Goal: Entertainment & Leisure: Consume media (video, audio)

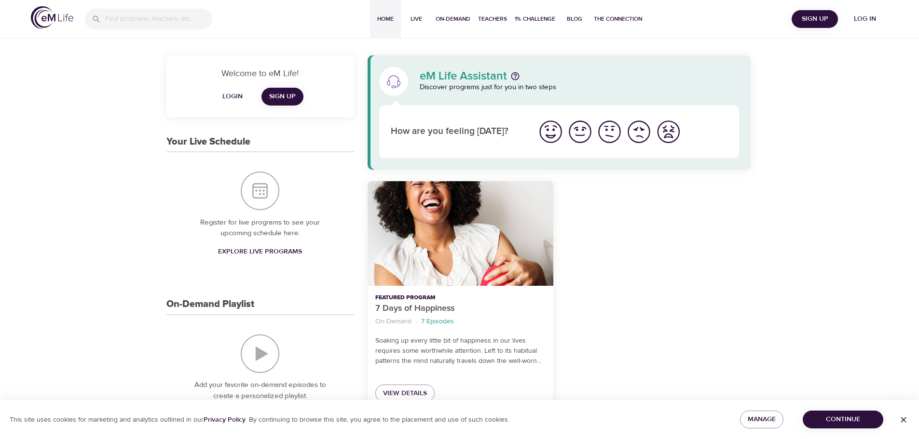
click at [863, 17] on span "Log in" at bounding box center [864, 19] width 39 height 12
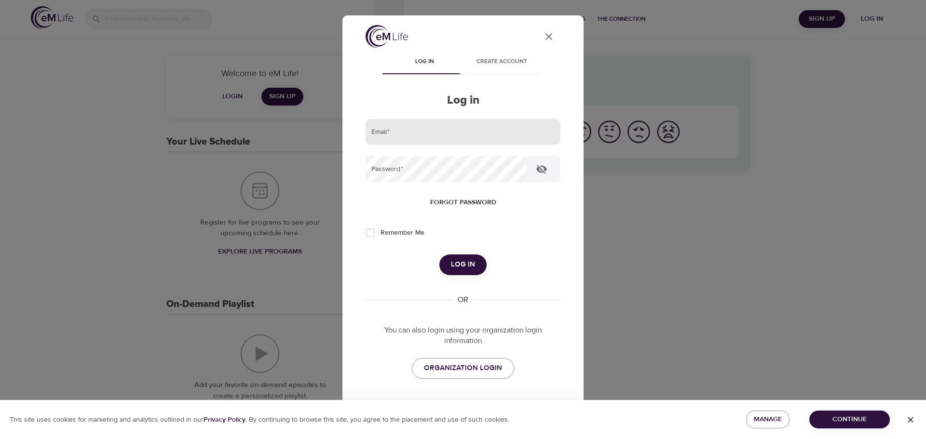
click at [398, 140] on input "email" at bounding box center [462, 132] width 195 height 26
type input "[PERSON_NAME][EMAIL_ADDRESS][DOMAIN_NAME]"
click at [439, 255] on button "Log in" at bounding box center [462, 265] width 47 height 20
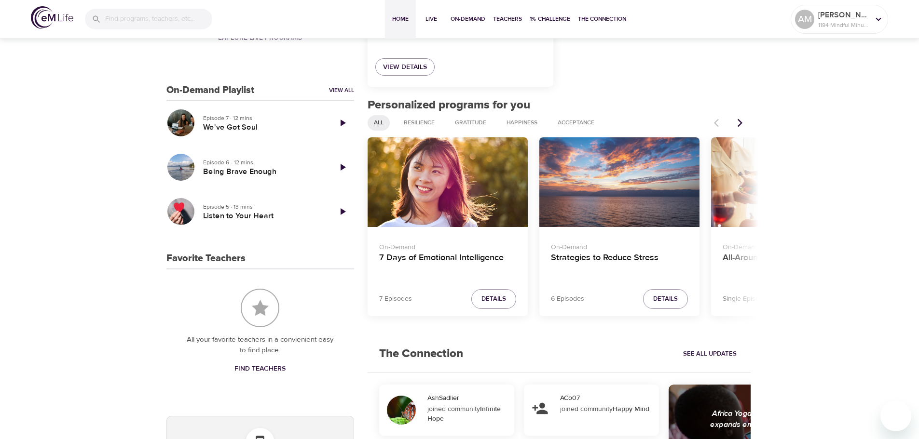
scroll to position [338, 0]
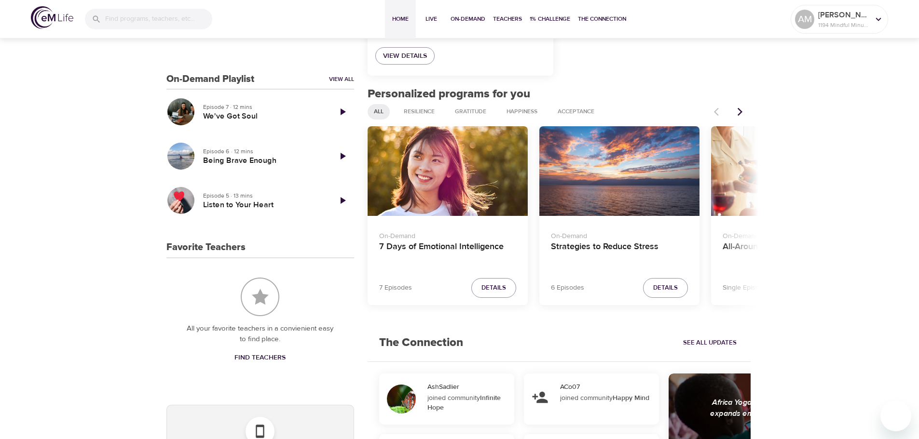
click at [745, 112] on button "Next items" at bounding box center [739, 111] width 21 height 21
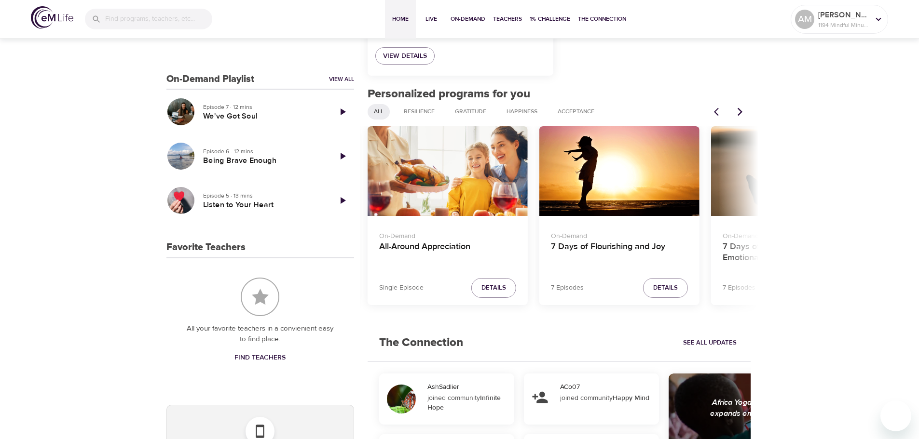
click at [745, 112] on button "Next items" at bounding box center [739, 111] width 21 height 21
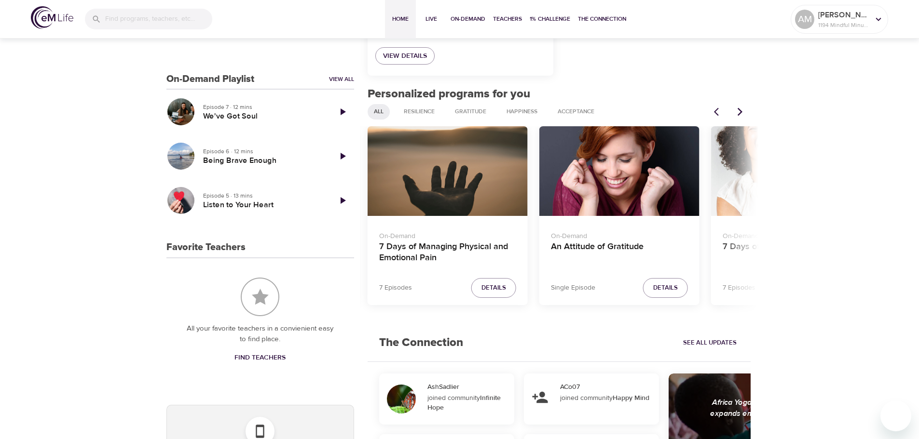
click at [745, 112] on button "Next items" at bounding box center [739, 111] width 21 height 21
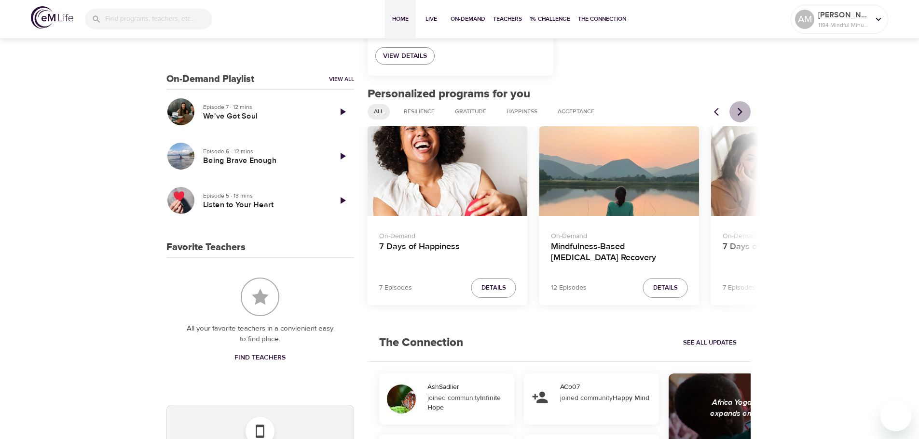
click at [745, 112] on button "Next items" at bounding box center [739, 111] width 21 height 21
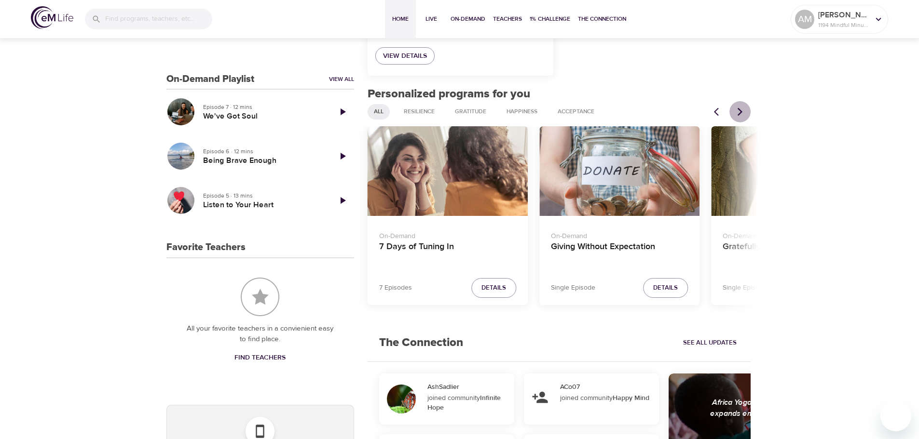
click at [745, 112] on button "Next items" at bounding box center [739, 111] width 21 height 21
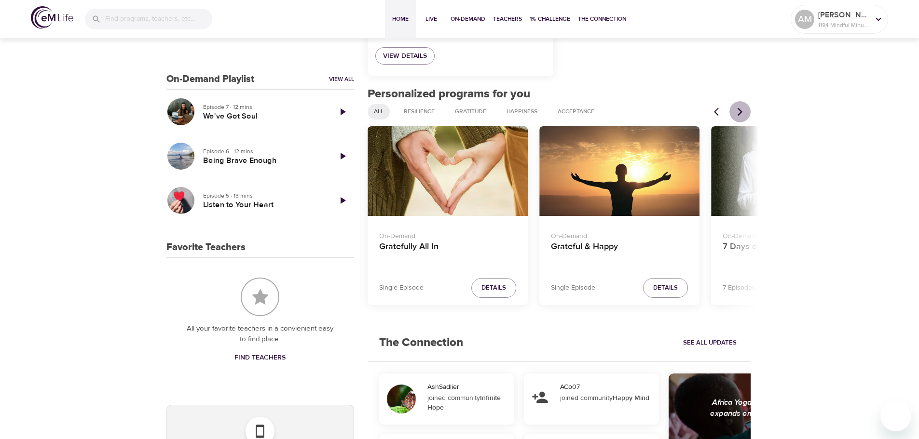
click at [745, 112] on button "Next items" at bounding box center [739, 111] width 21 height 21
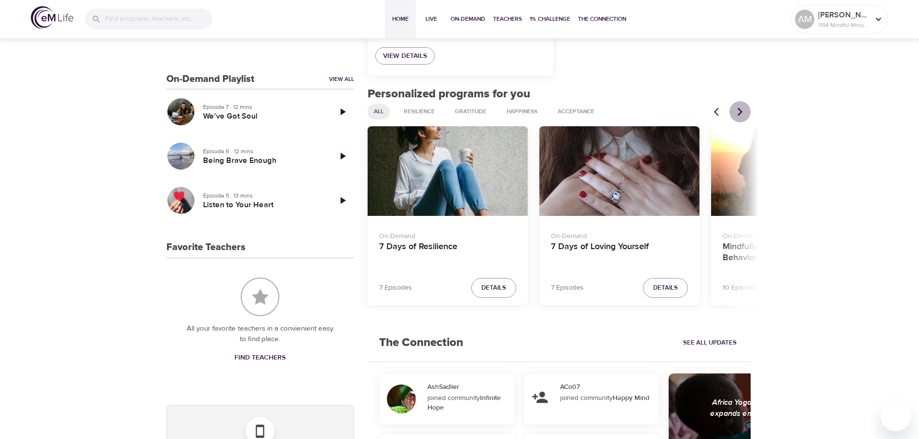
click at [745, 112] on button "Next items" at bounding box center [739, 111] width 21 height 21
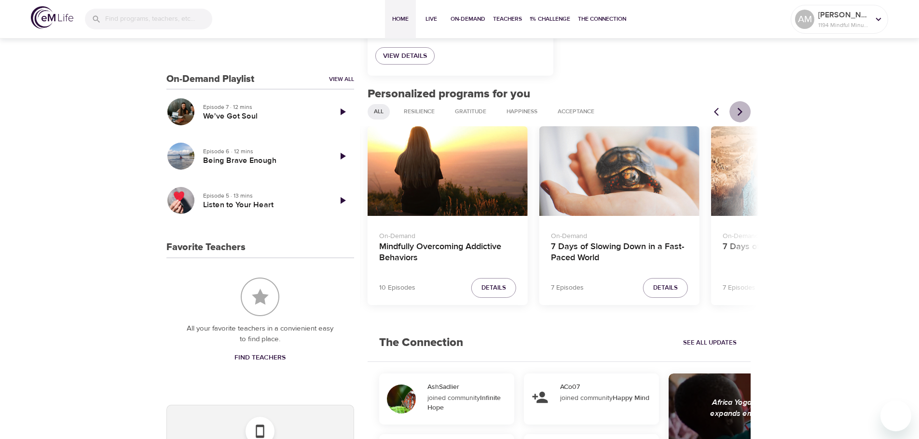
click at [745, 112] on button "Next items" at bounding box center [739, 111] width 21 height 21
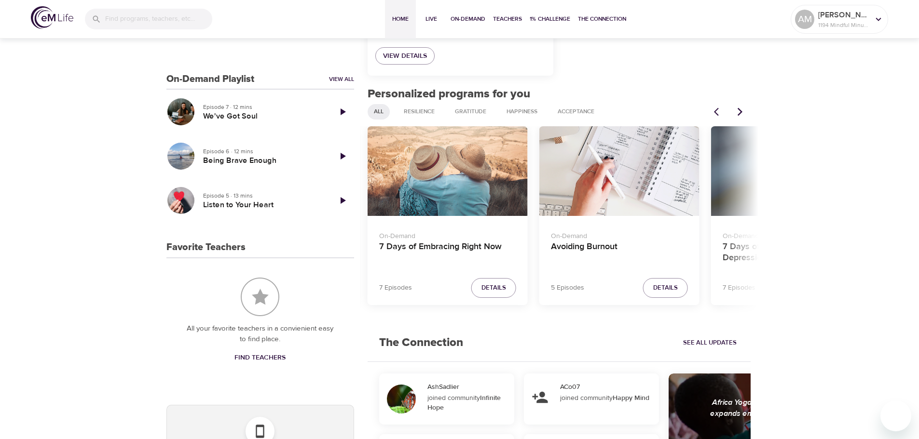
click at [745, 112] on button "Next items" at bounding box center [739, 111] width 21 height 21
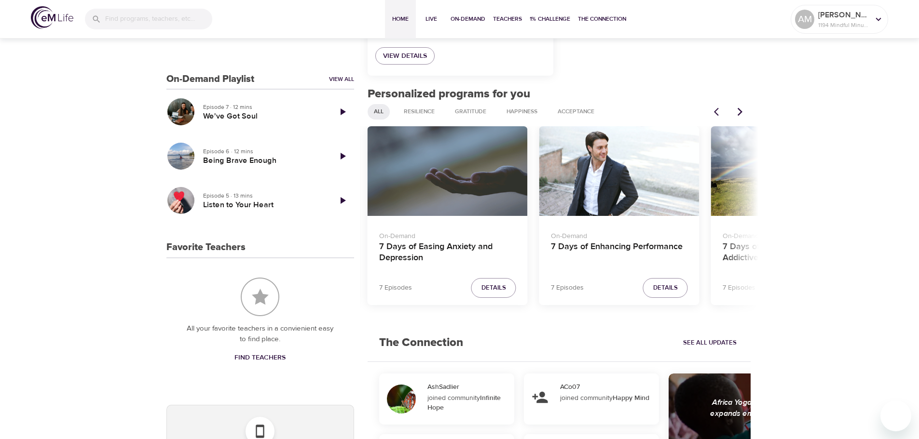
click at [745, 112] on button "Next items" at bounding box center [739, 111] width 21 height 21
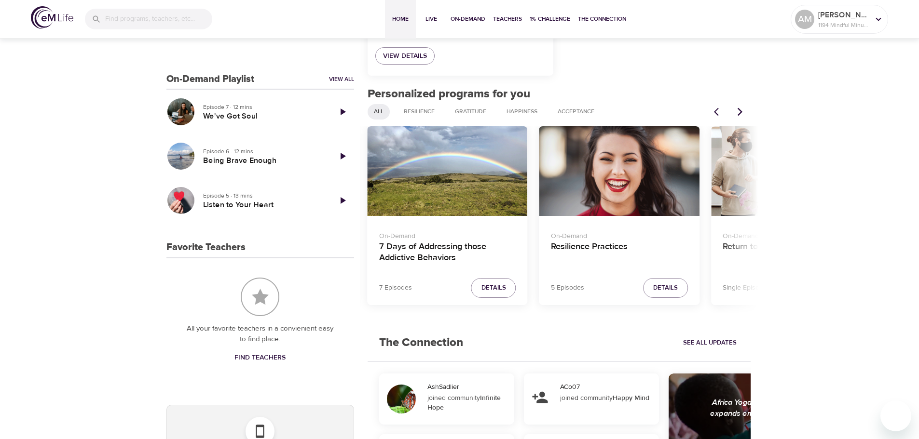
click at [617, 184] on div "Resilience Practices" at bounding box center [619, 171] width 160 height 90
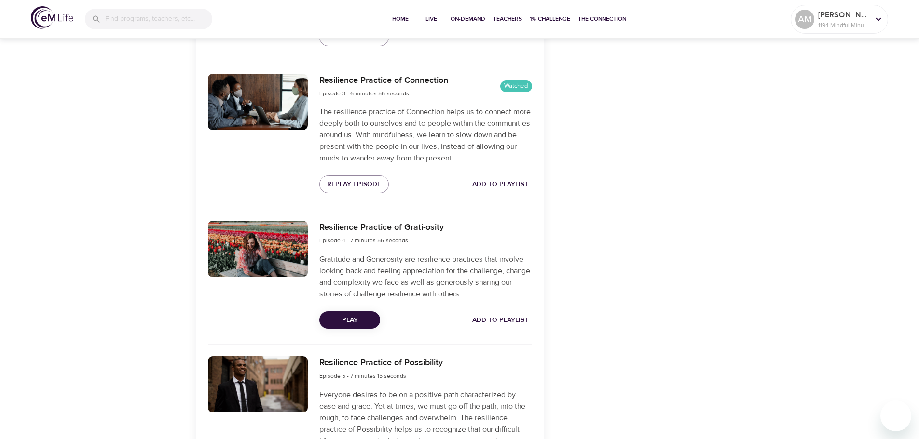
scroll to position [627, 0]
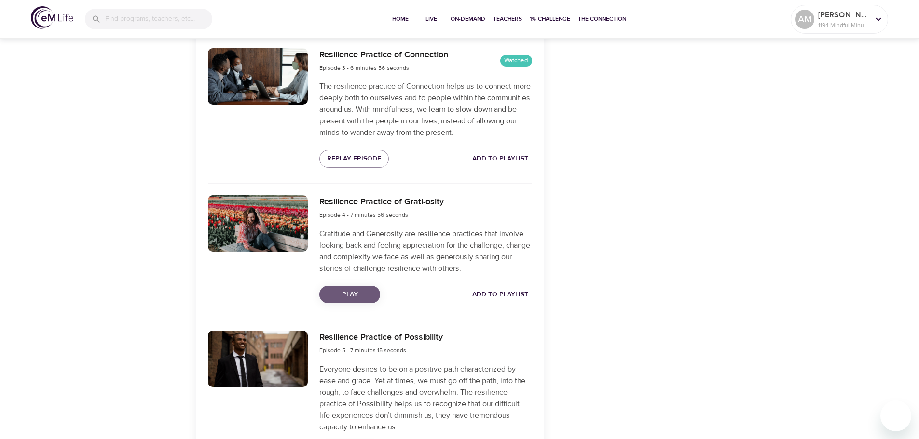
click at [351, 296] on span "Play" at bounding box center [349, 295] width 45 height 12
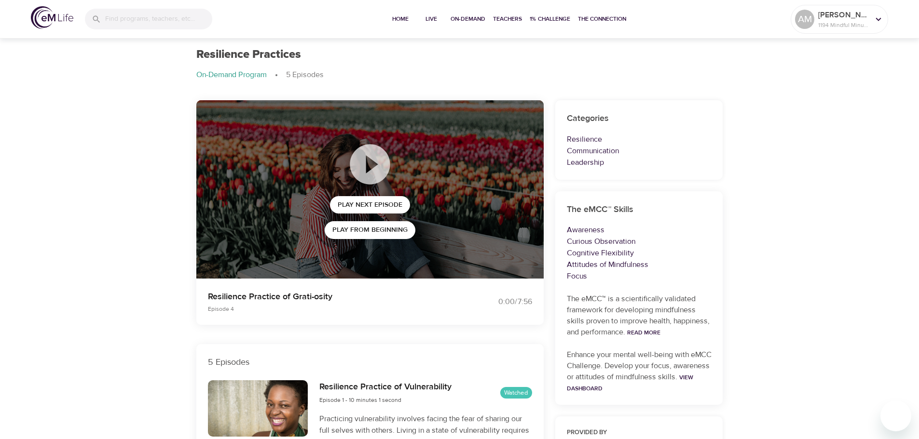
scroll to position [0, 0]
